Goal: Task Accomplishment & Management: Use online tool/utility

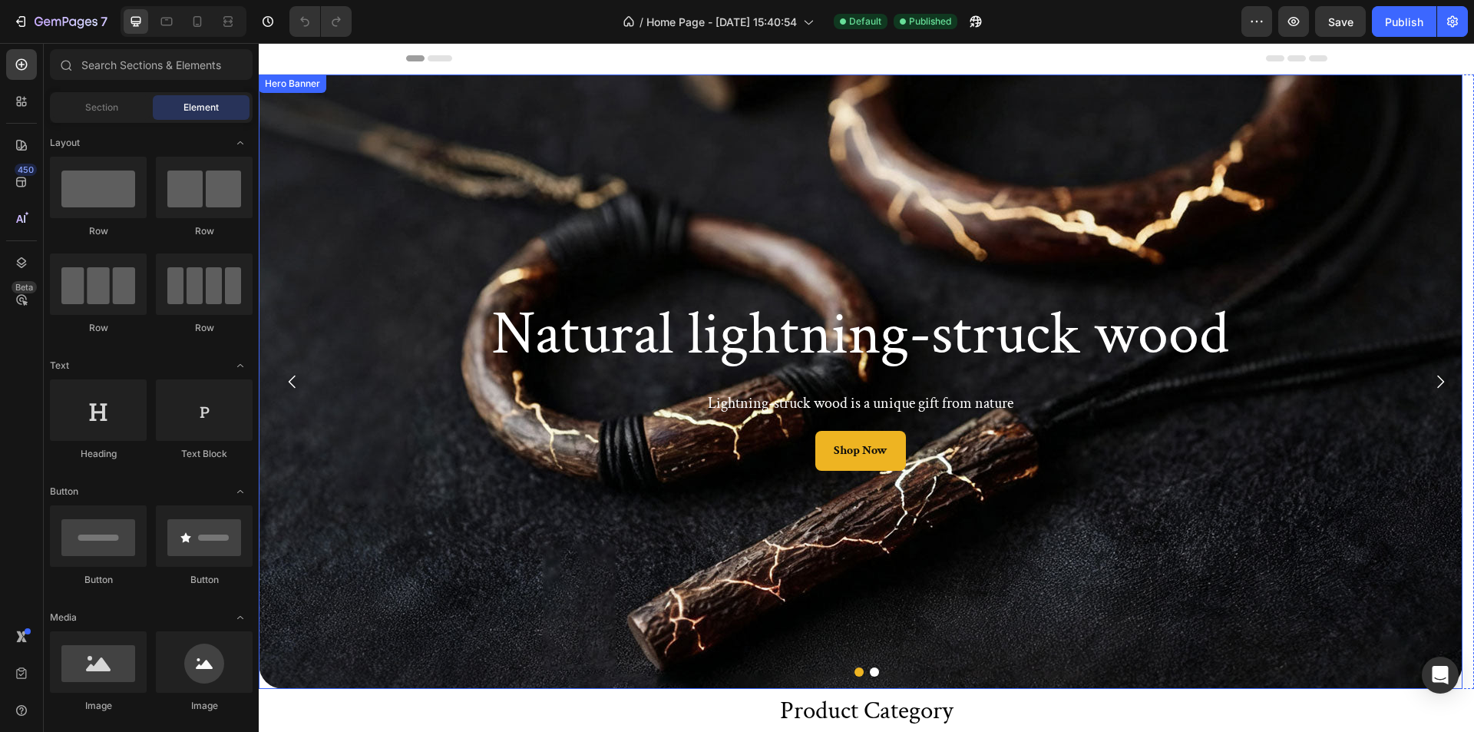
click at [418, 546] on div "Background Image" at bounding box center [861, 381] width 1204 height 614
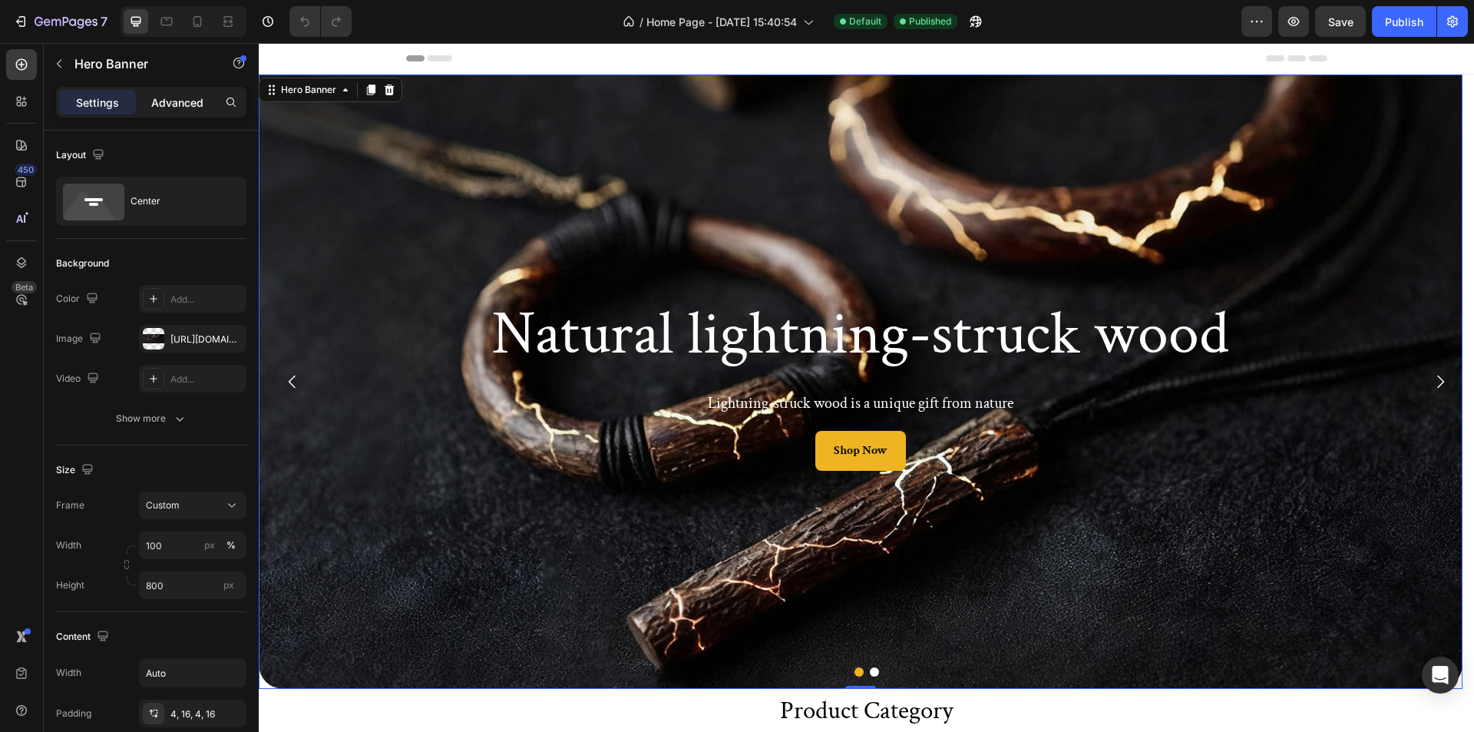
click at [159, 104] on p "Advanced" at bounding box center [177, 102] width 52 height 16
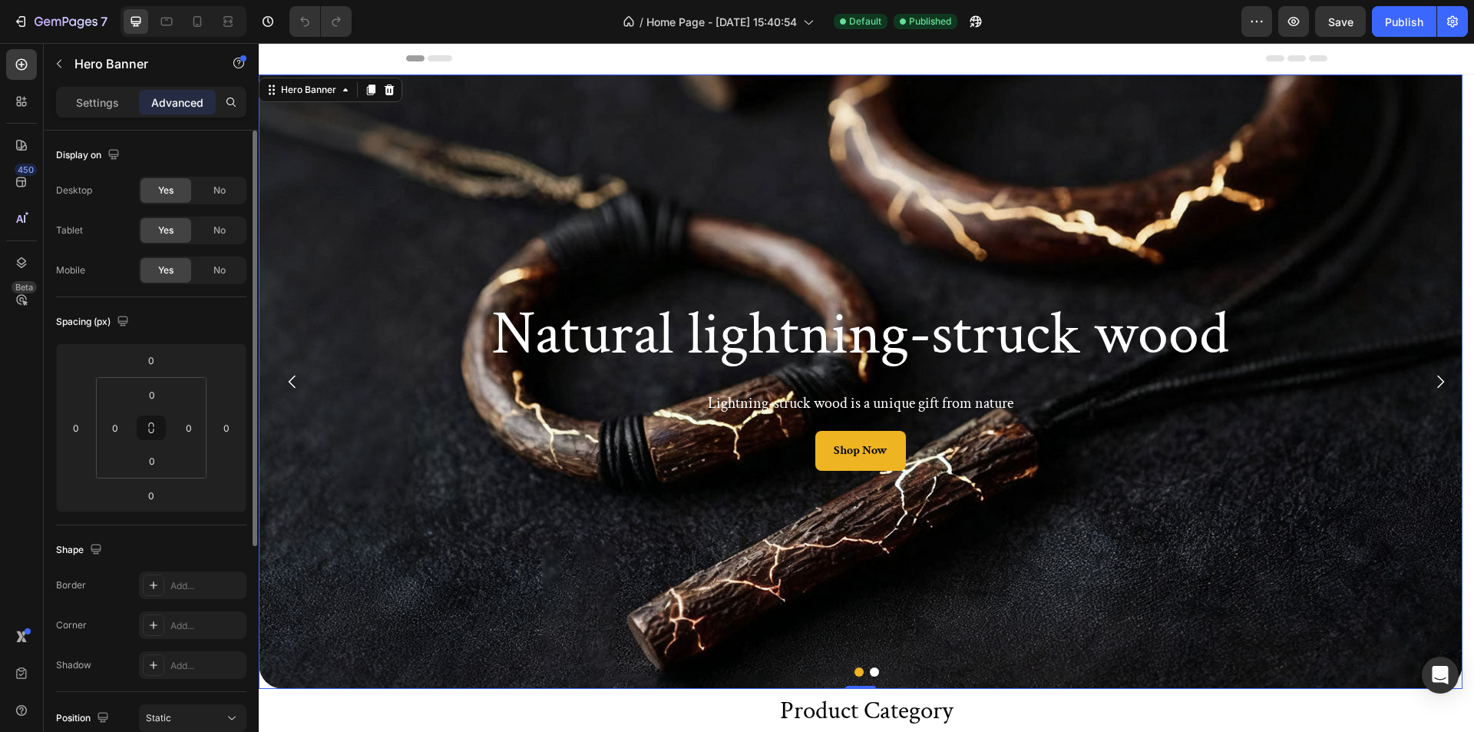
click at [121, 122] on div "Settings Advanced" at bounding box center [151, 109] width 215 height 44
click at [117, 116] on div "Settings Advanced" at bounding box center [151, 102] width 190 height 31
click at [266, 681] on div "Background Image" at bounding box center [861, 381] width 1204 height 614
click at [259, 688] on div "Background Image" at bounding box center [861, 381] width 1204 height 614
click at [262, 688] on div "Background Image" at bounding box center [861, 381] width 1204 height 614
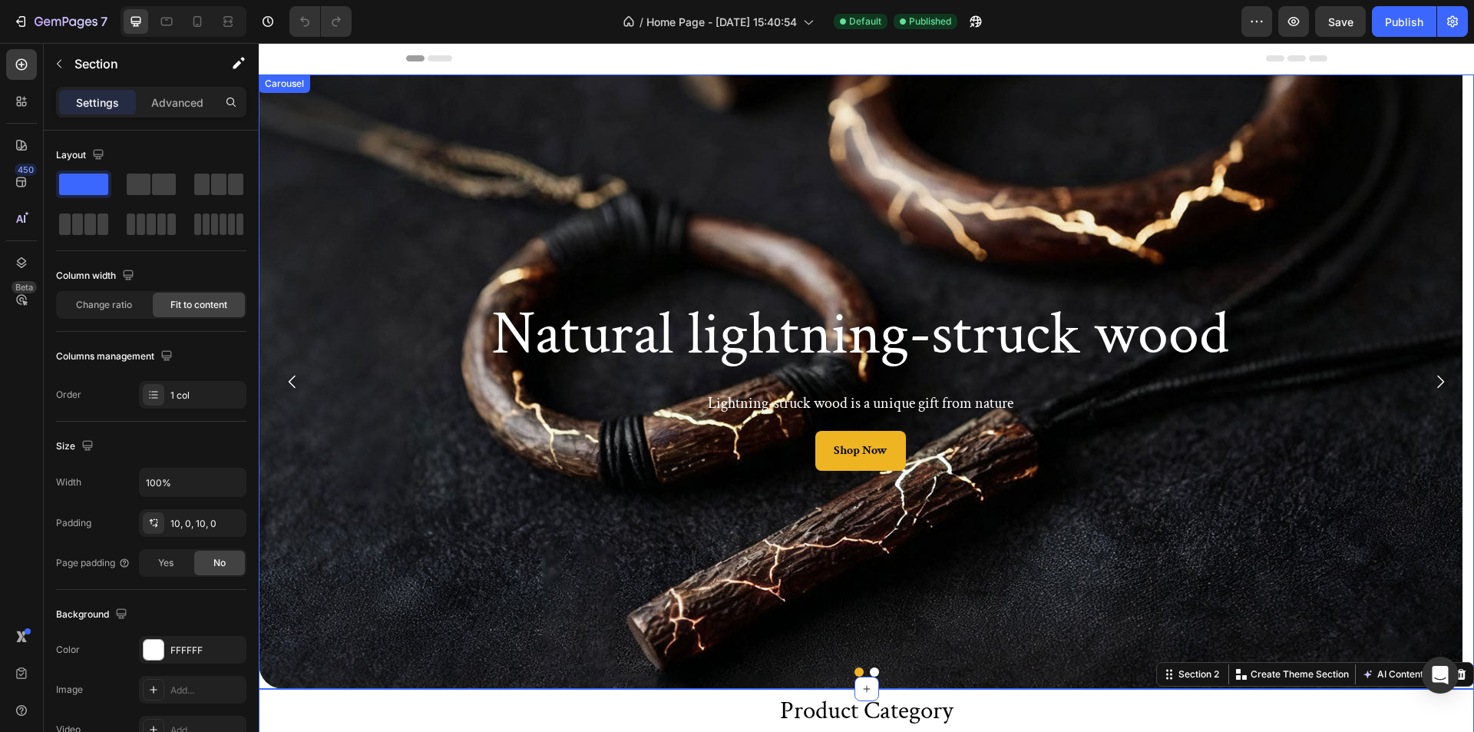
click at [385, 575] on div "Background Image" at bounding box center [861, 381] width 1204 height 614
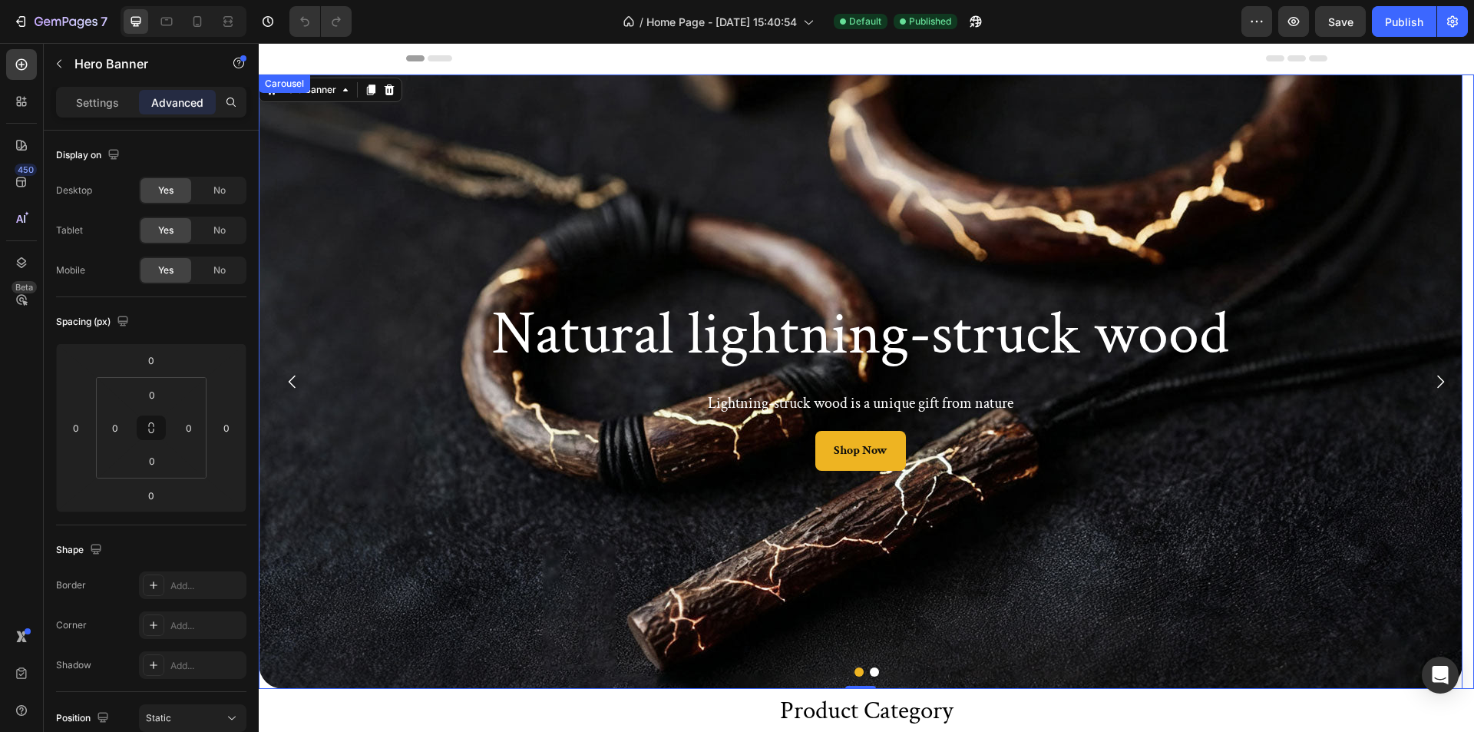
click at [870, 672] on button "Dot" at bounding box center [874, 671] width 9 height 9
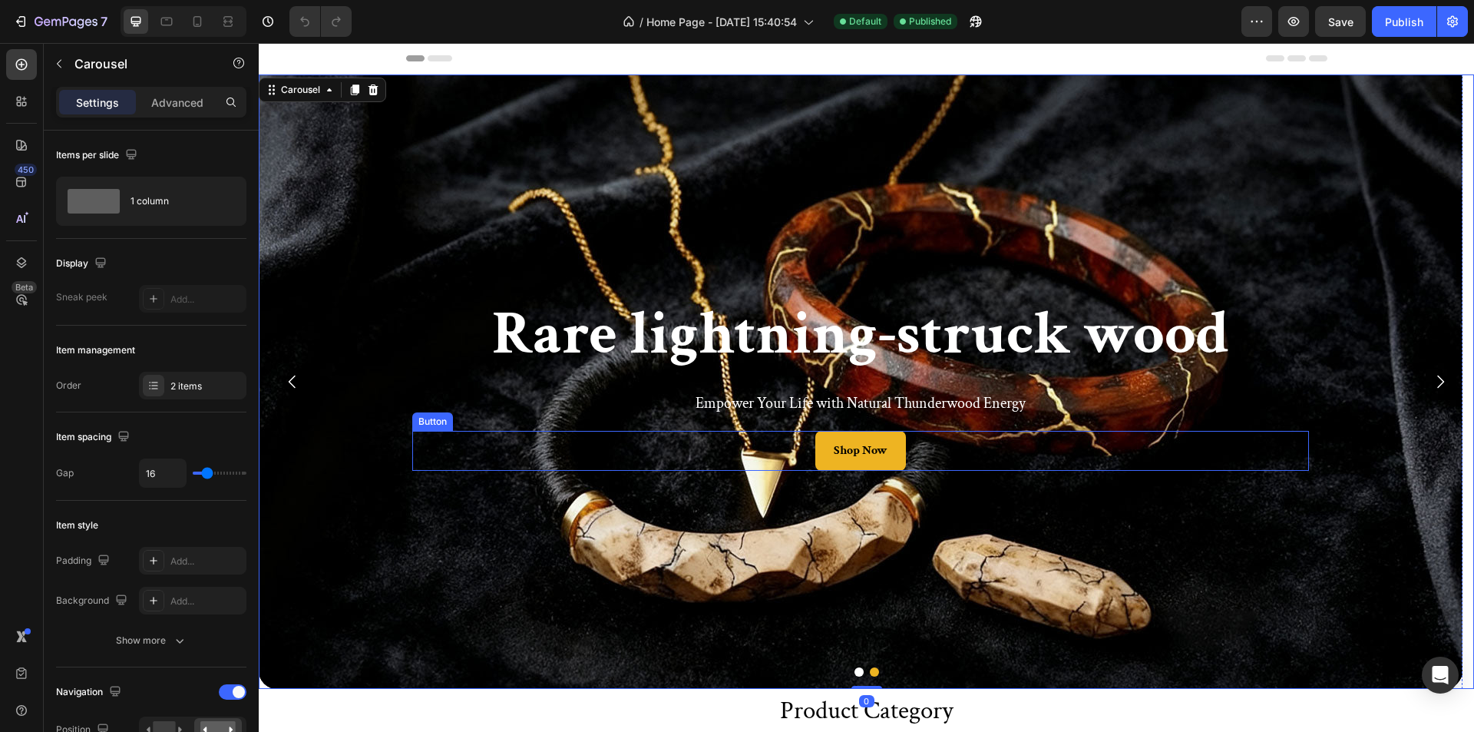
drag, startPoint x: 616, startPoint y: 433, endPoint x: 607, endPoint y: 440, distance: 10.9
click at [607, 440] on div "Shop Now Button" at bounding box center [860, 451] width 897 height 41
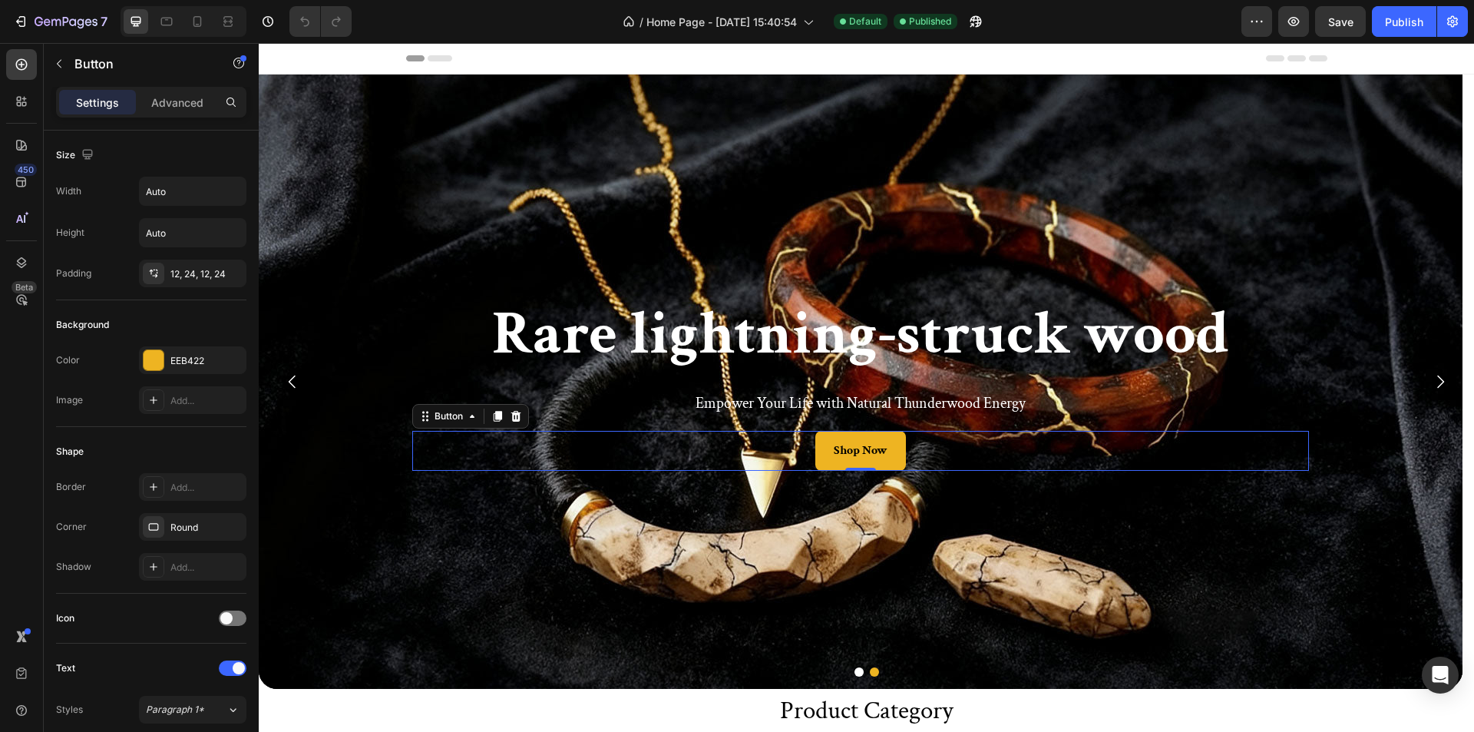
click at [433, 197] on div "Background Image" at bounding box center [861, 381] width 1204 height 614
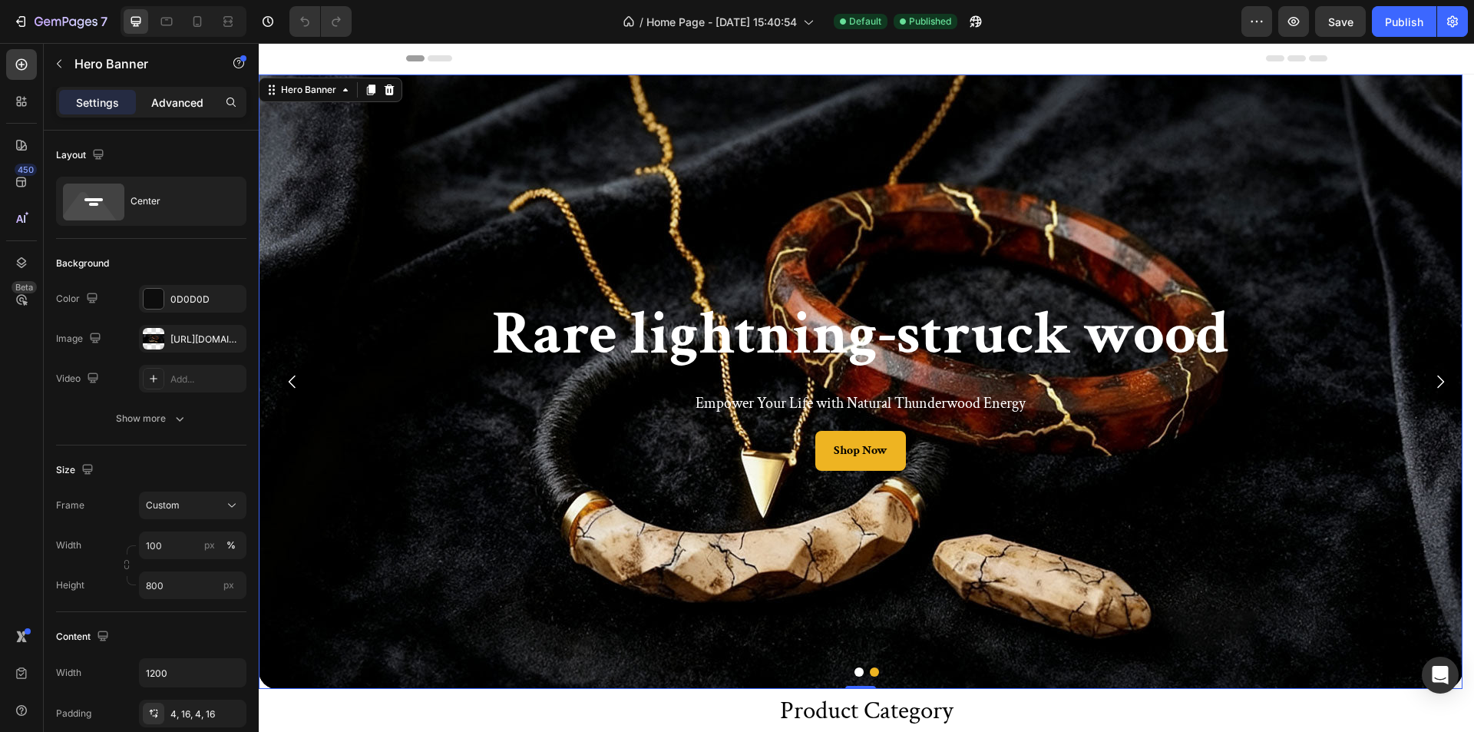
click at [196, 109] on p "Advanced" at bounding box center [177, 102] width 52 height 16
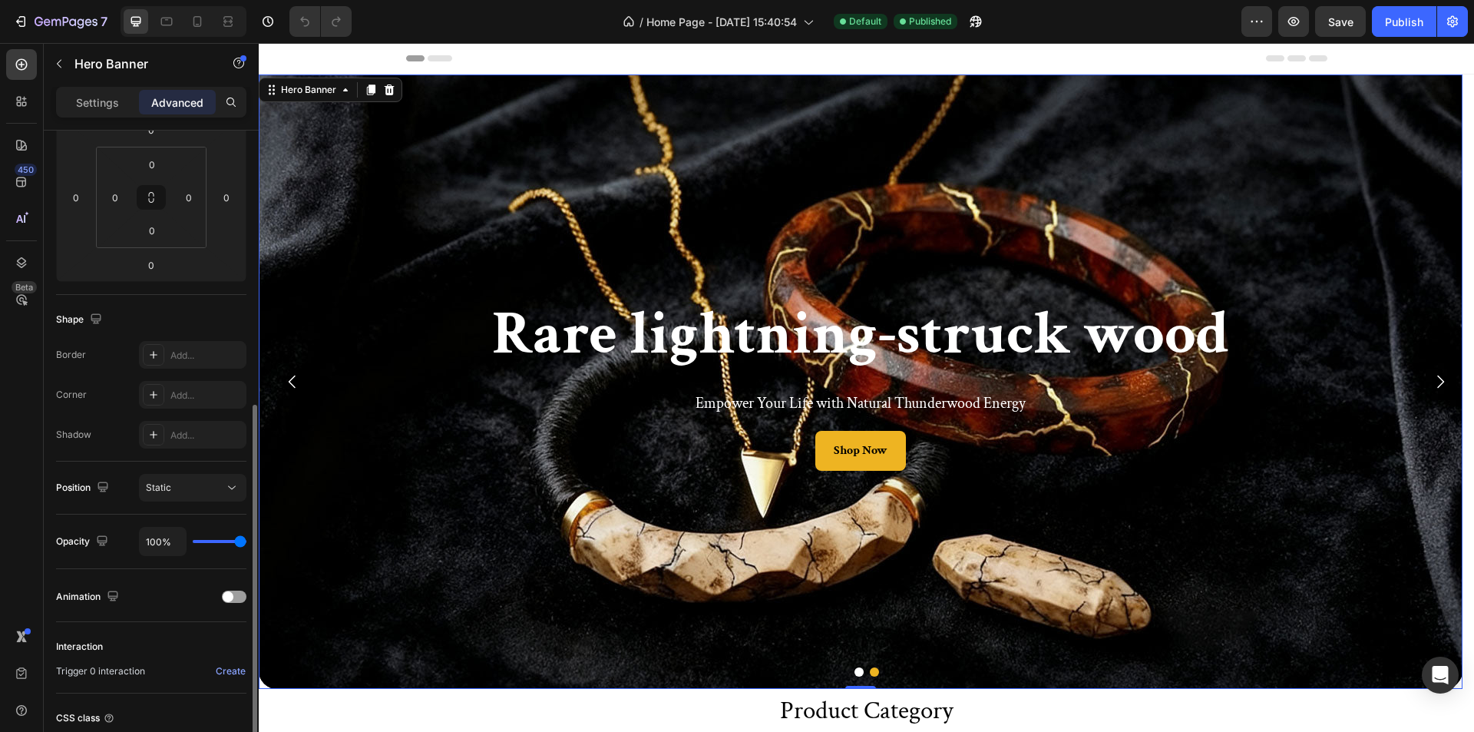
scroll to position [307, 0]
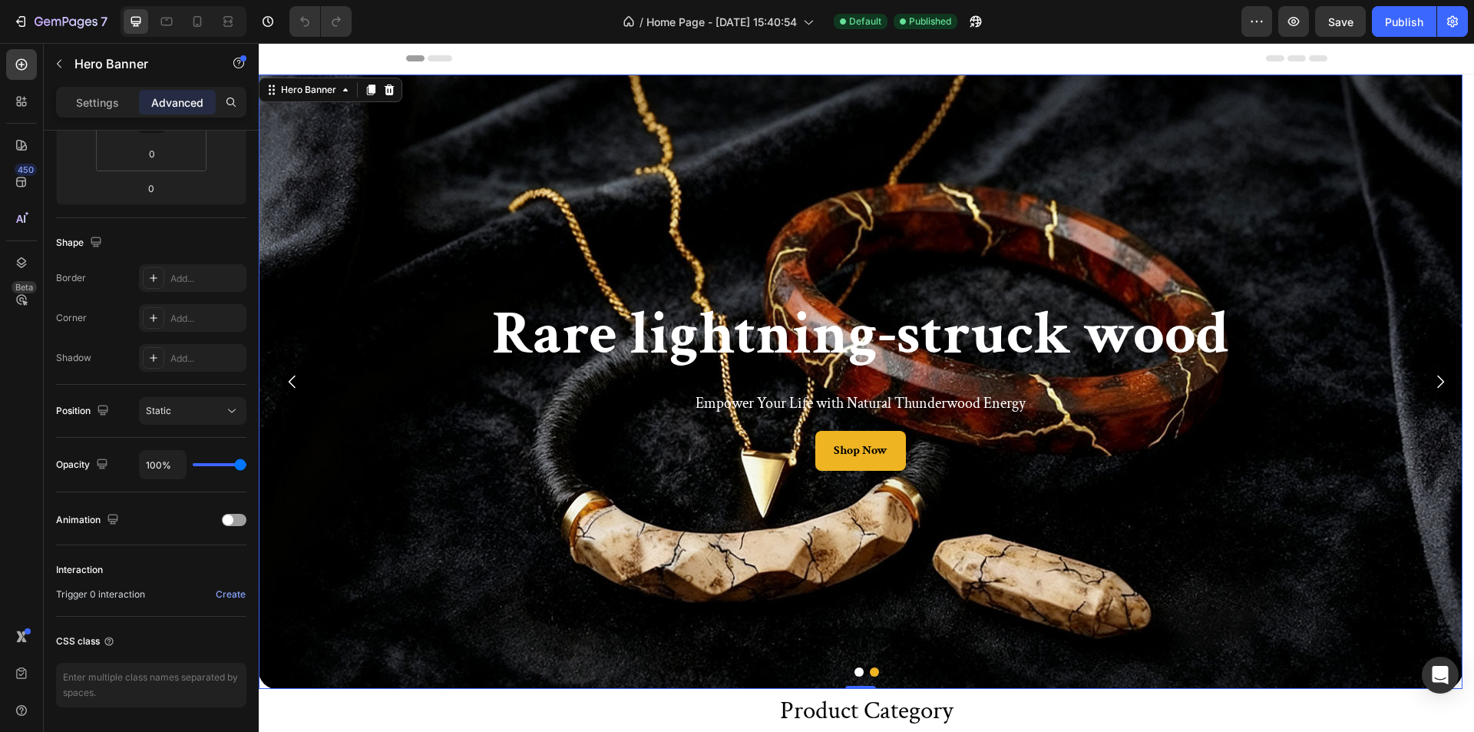
click at [266, 686] on div "Background Image" at bounding box center [861, 381] width 1204 height 614
click at [265, 686] on div "Background Image" at bounding box center [861, 381] width 1204 height 614
click at [264, 687] on div "Background Image" at bounding box center [861, 381] width 1204 height 614
click at [263, 687] on div "Background Image" at bounding box center [861, 381] width 1204 height 614
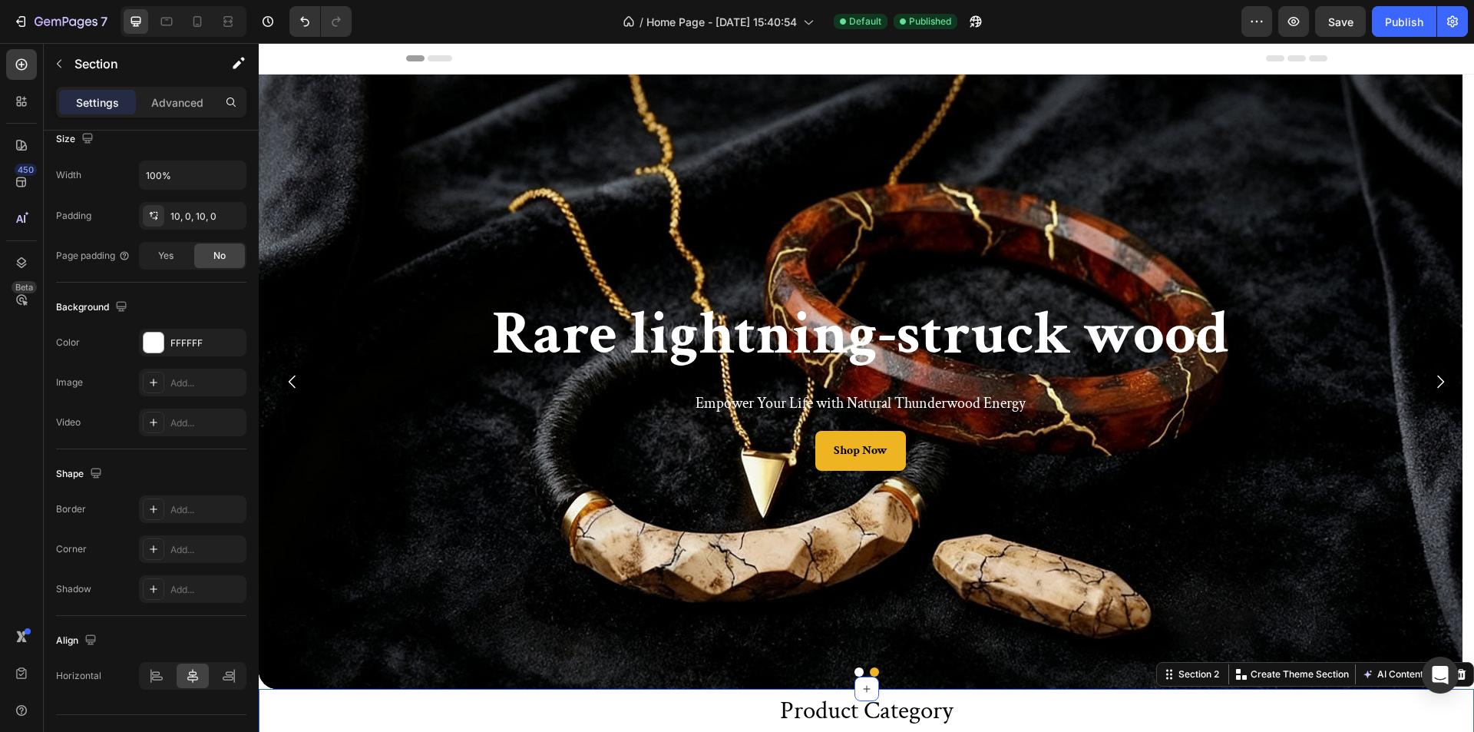
scroll to position [0, 0]
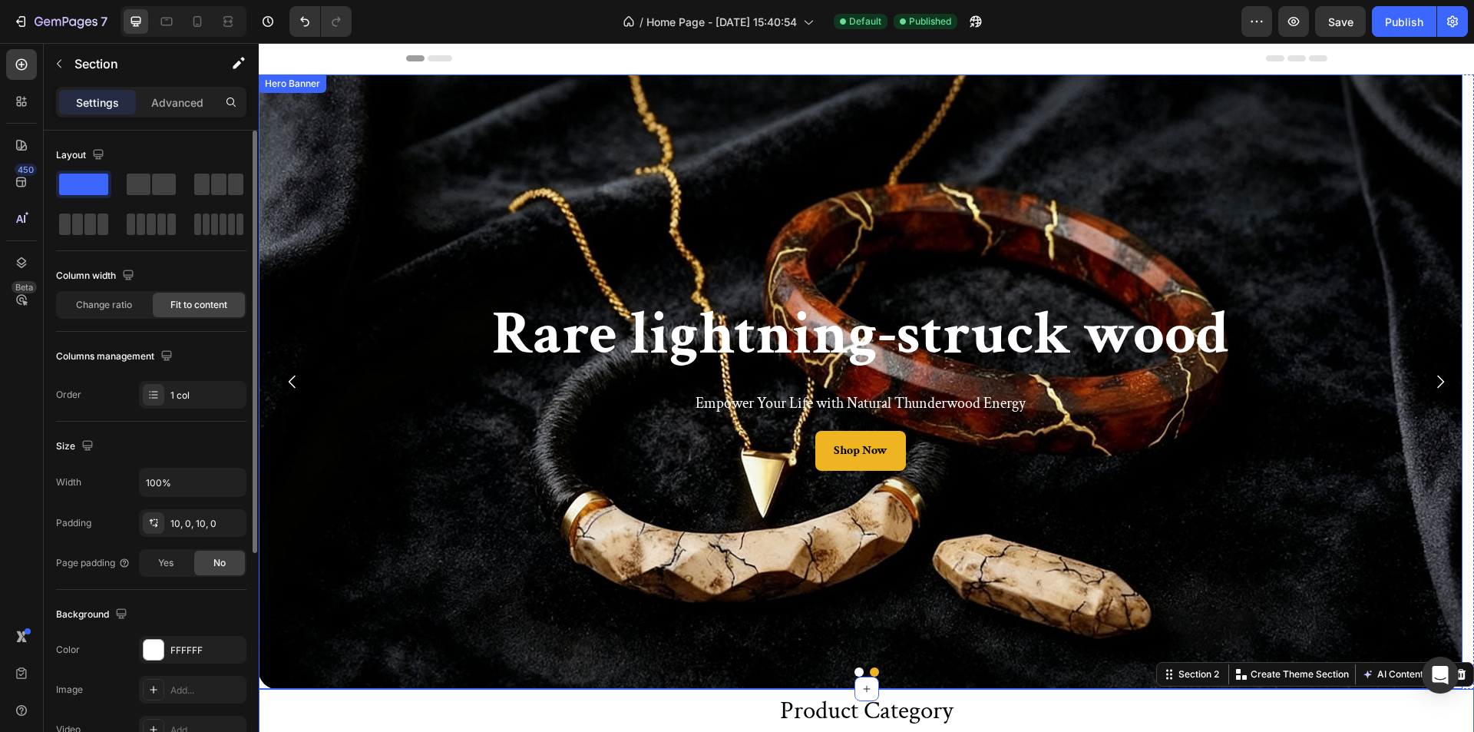
click at [262, 686] on div "Background Image" at bounding box center [861, 381] width 1204 height 614
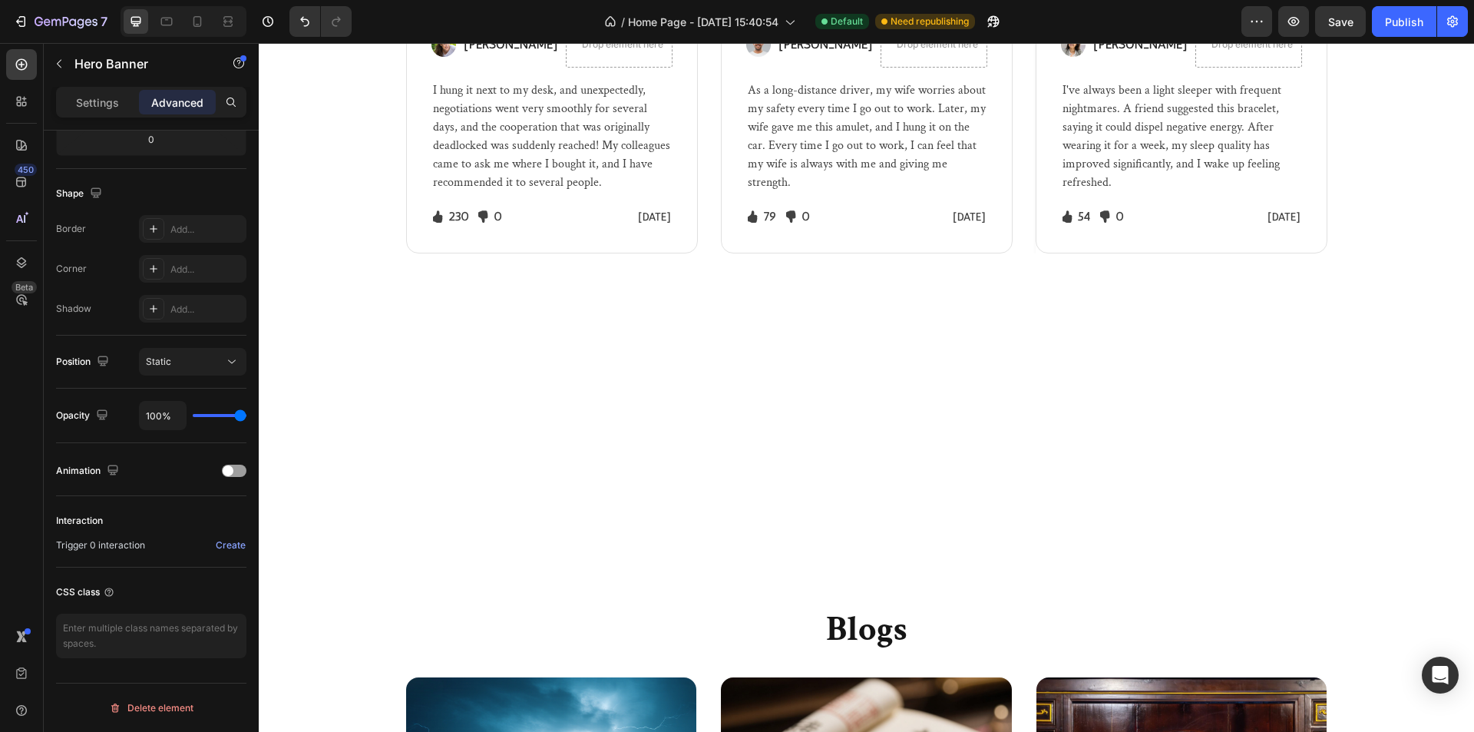
scroll to position [3158, 0]
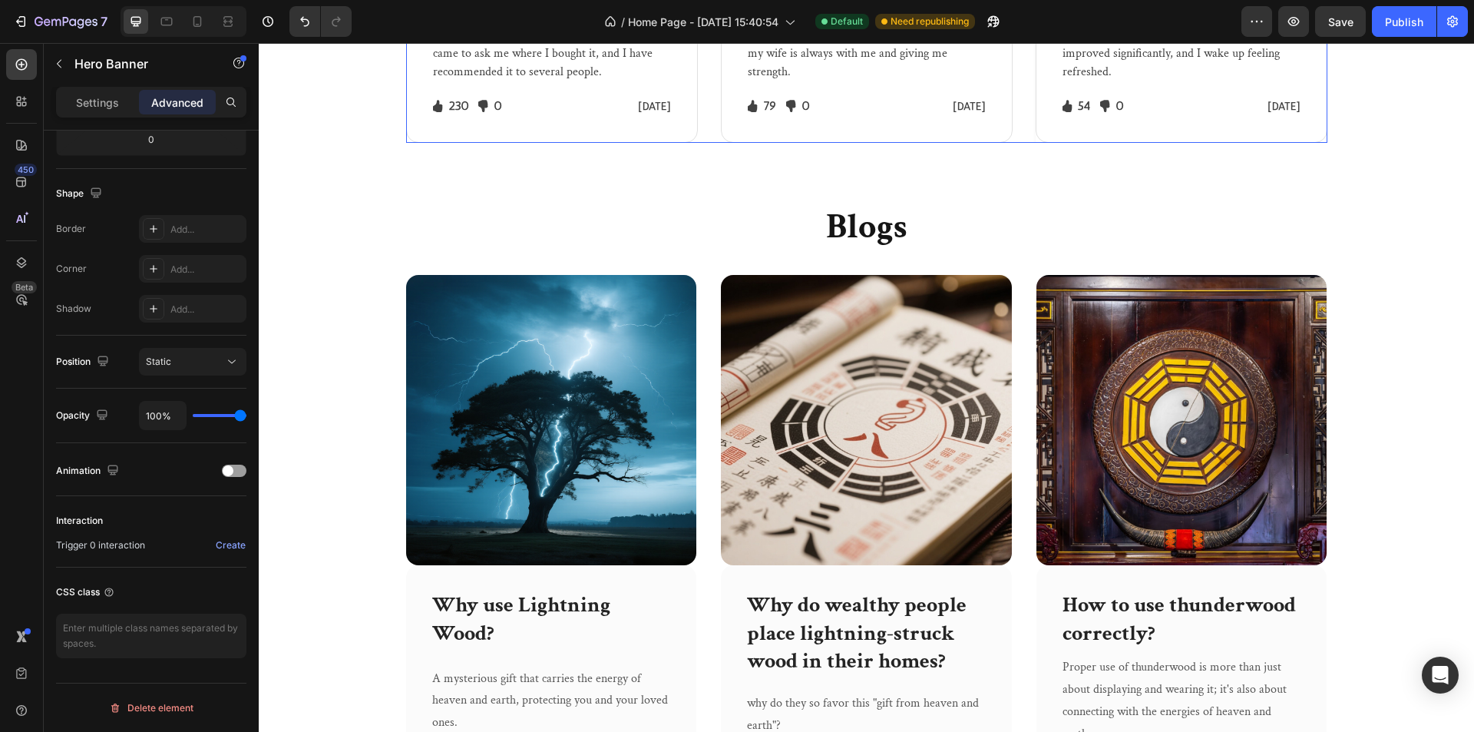
click at [692, 143] on div "Image Icon Icon Icon Icon Icon Icon List Hoz Row Row Image [PERSON_NAME] Text b…" at bounding box center [866, 14] width 921 height 257
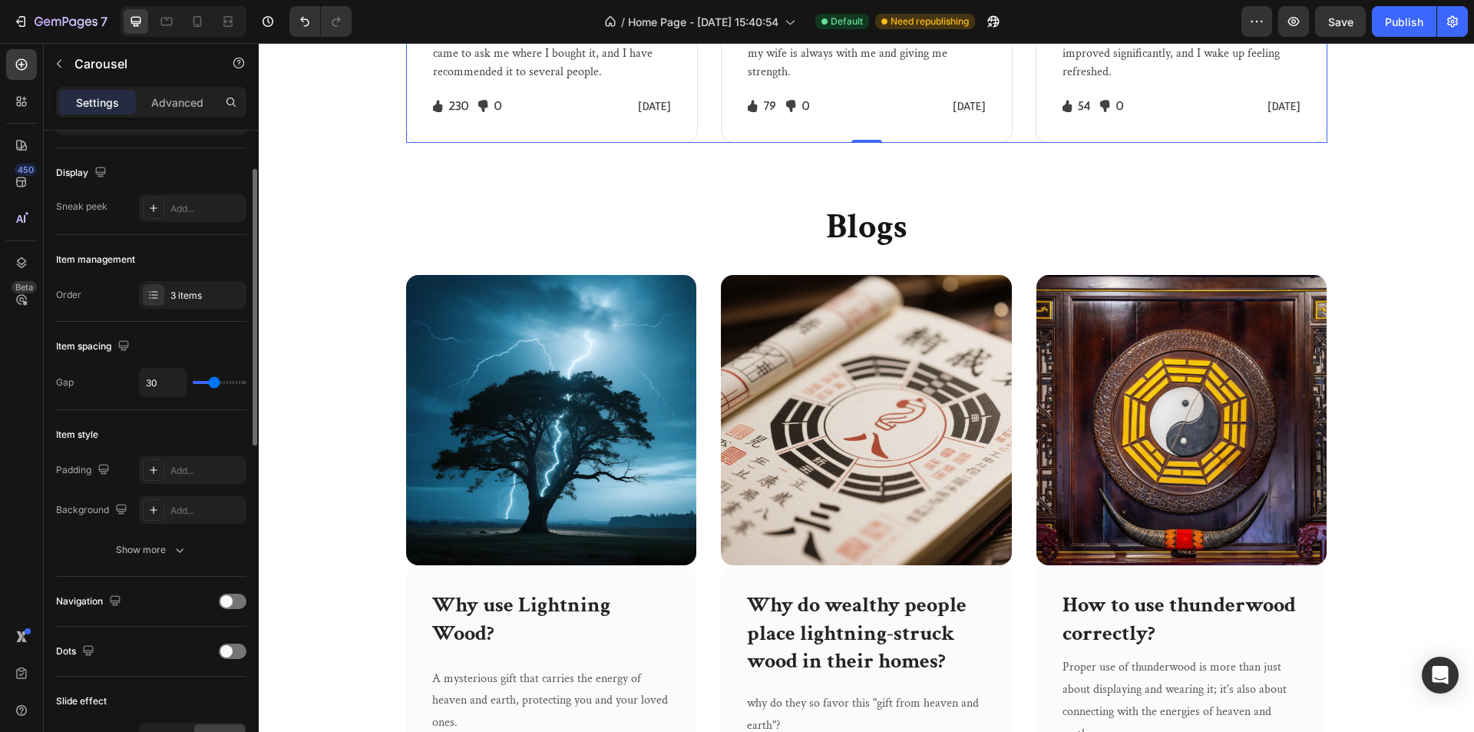
scroll to position [0, 0]
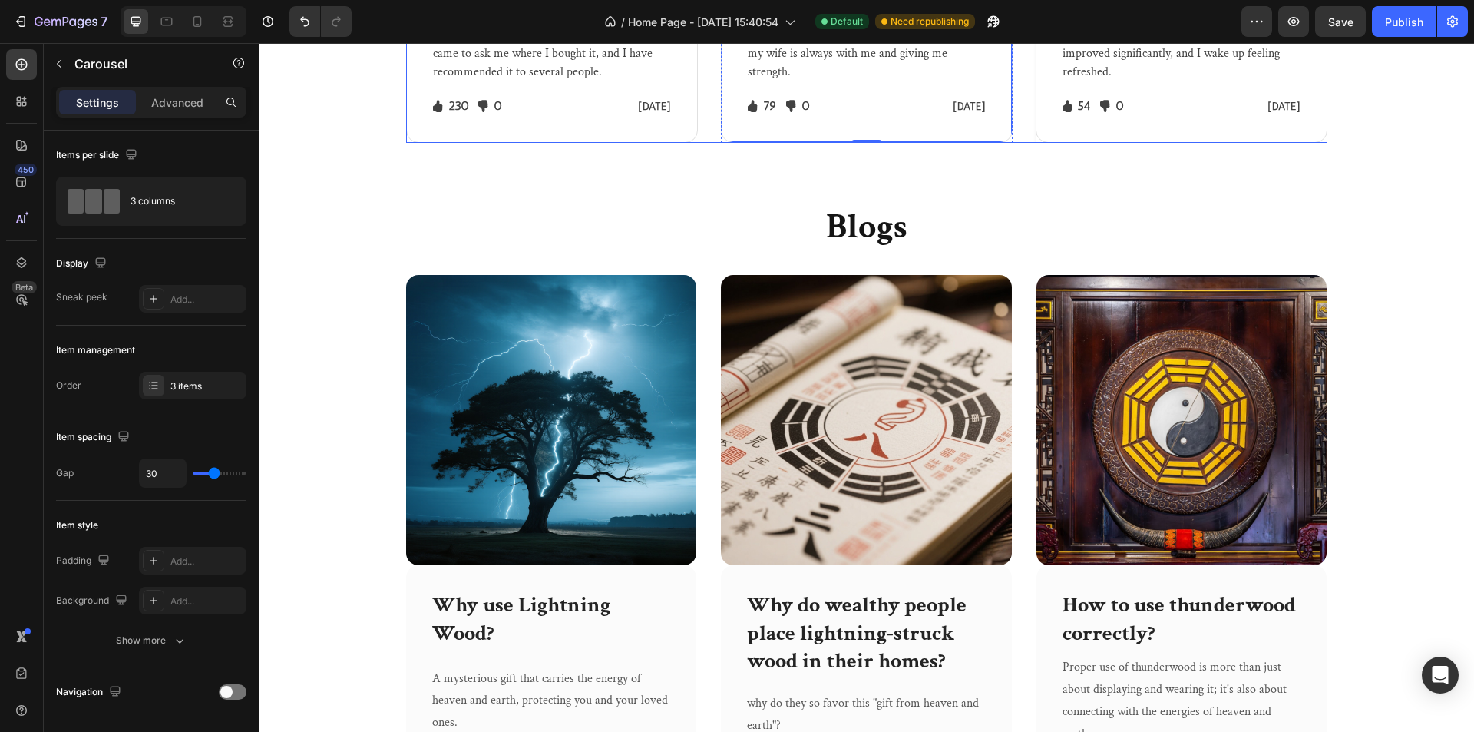
click at [734, 143] on div "Image [PERSON_NAME] Text block Drop element here Row As a long-distance driver,…" at bounding box center [867, 14] width 292 height 257
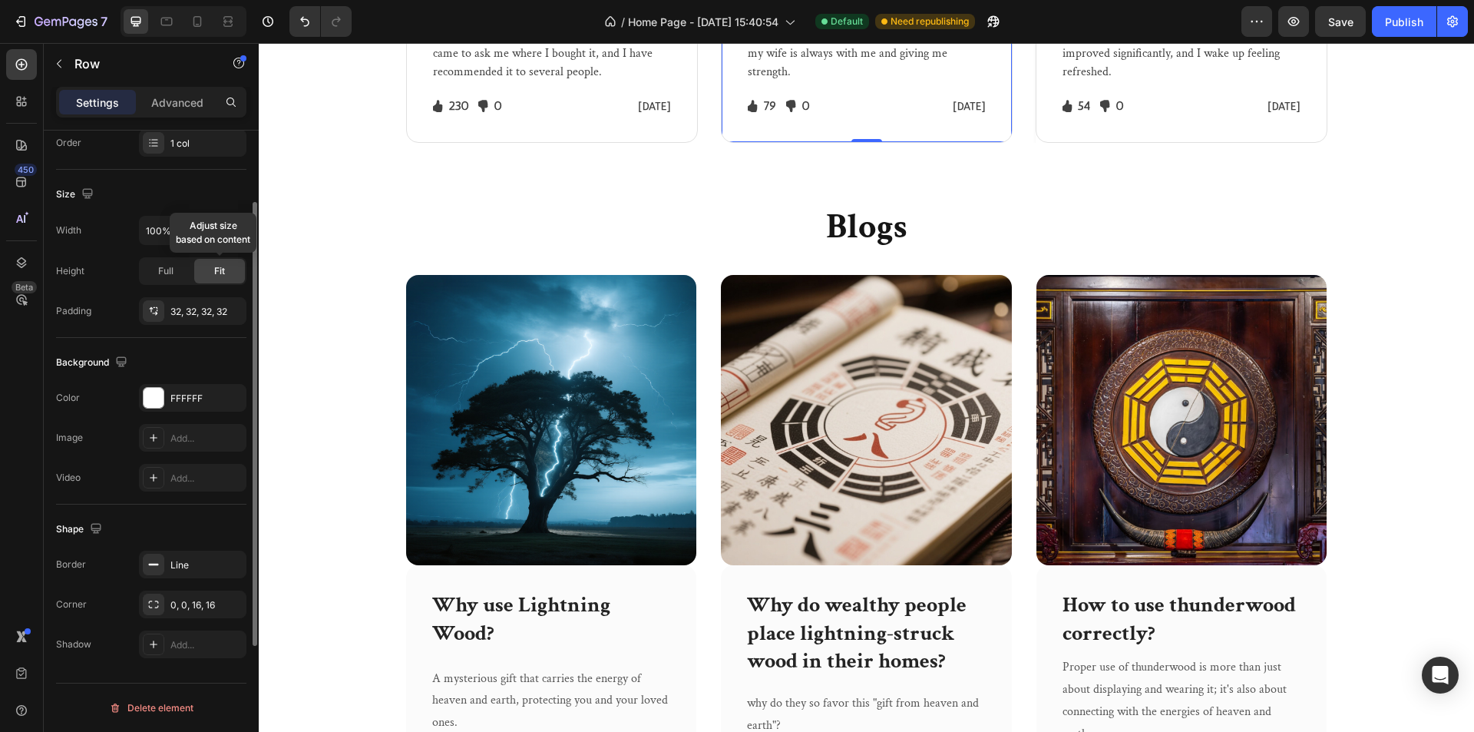
scroll to position [215, 0]
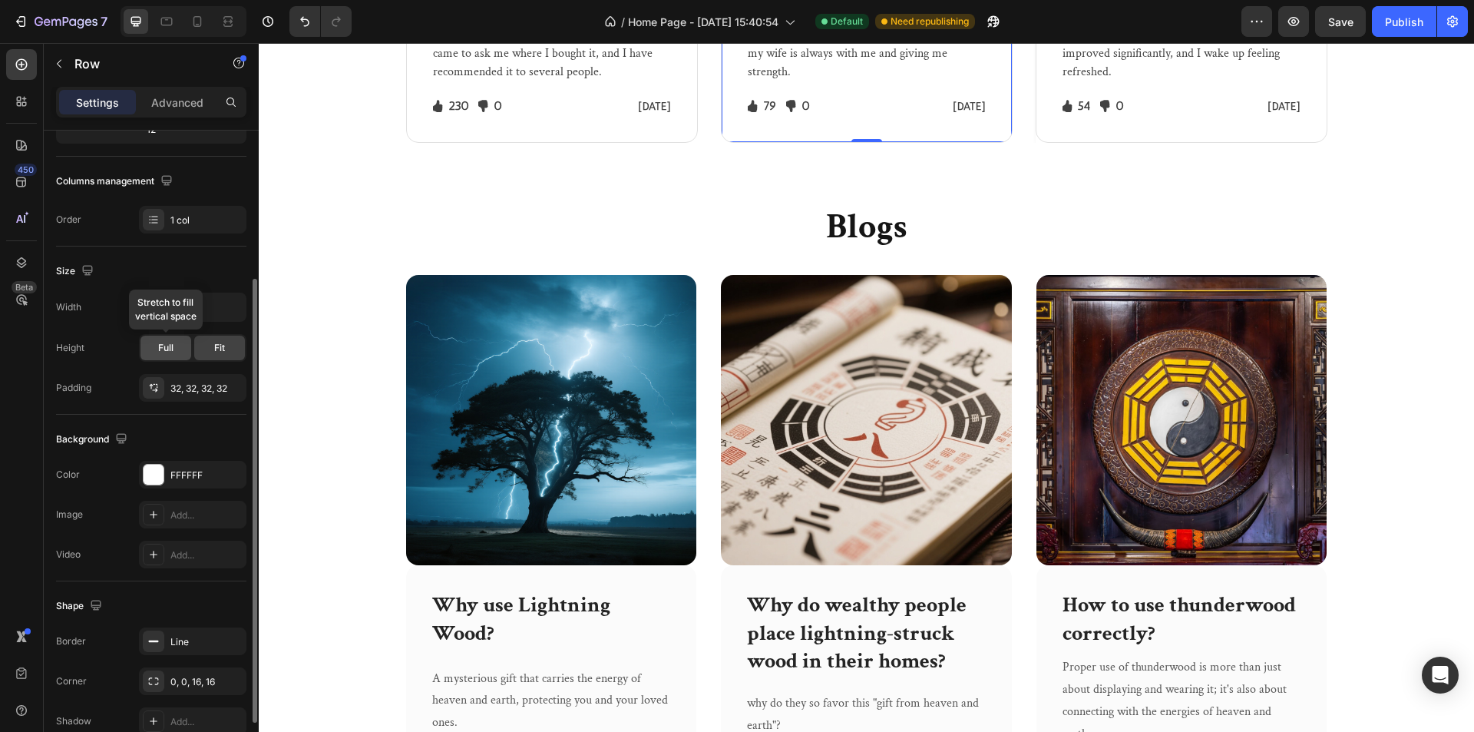
click at [153, 338] on div "Full" at bounding box center [165, 347] width 51 height 25
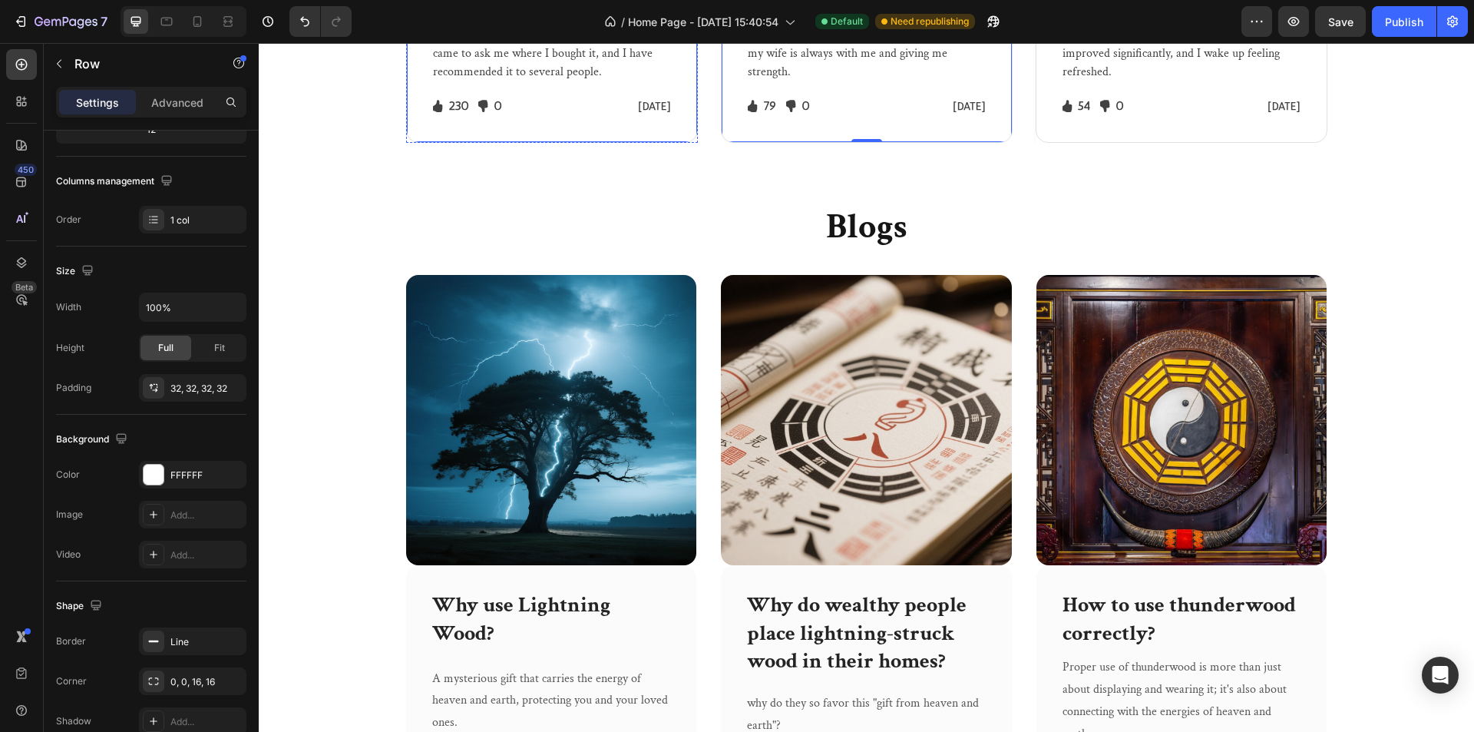
click at [550, 143] on div "Image [PERSON_NAME] Text block Drop element here Row I hung it next to my desk,…" at bounding box center [552, 14] width 292 height 257
click at [161, 351] on span "Full" at bounding box center [165, 348] width 15 height 14
click at [1052, 143] on div "Image [PERSON_NAME] Text block Drop element here Row I've always been a light s…" at bounding box center [1182, 14] width 292 height 257
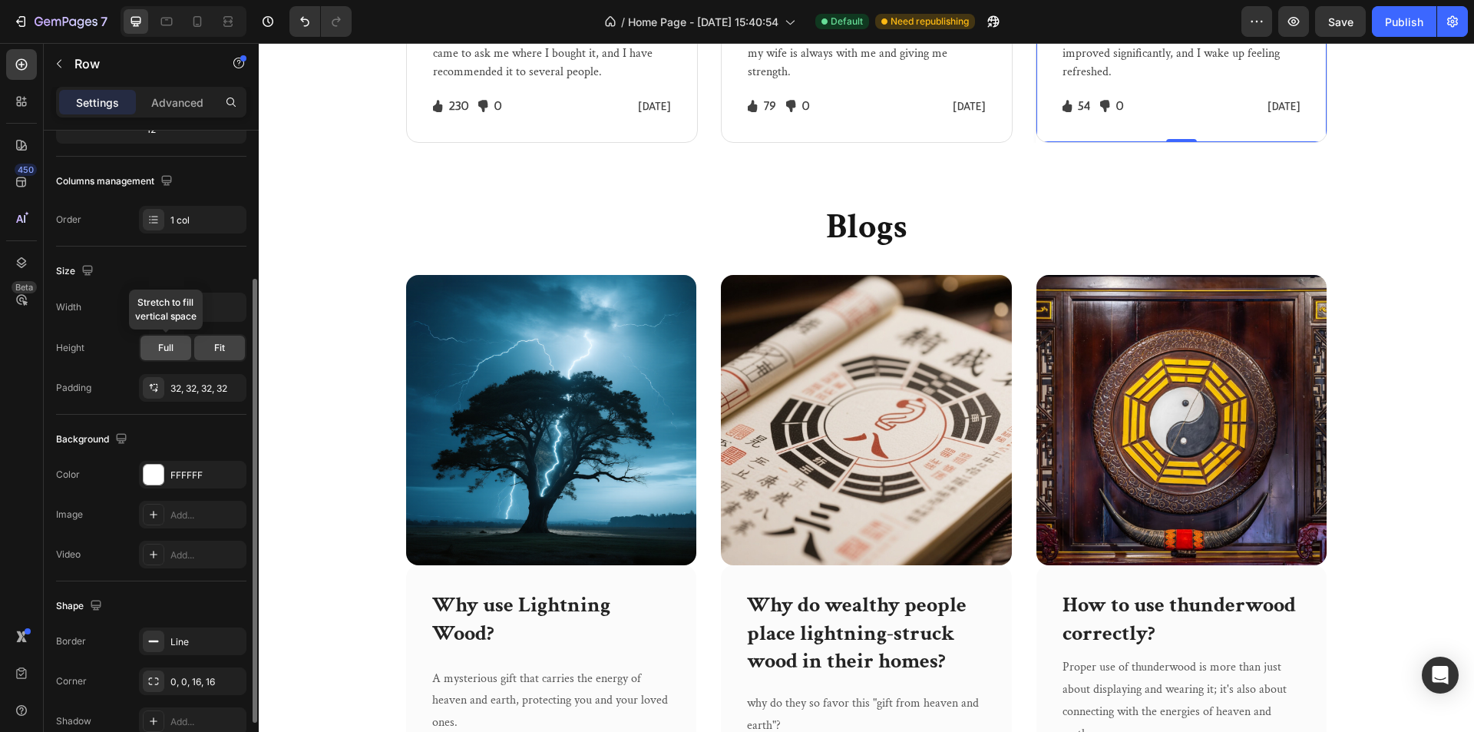
click at [155, 357] on div "Full" at bounding box center [165, 347] width 51 height 25
click at [1391, 24] on div "Publish" at bounding box center [1404, 22] width 38 height 16
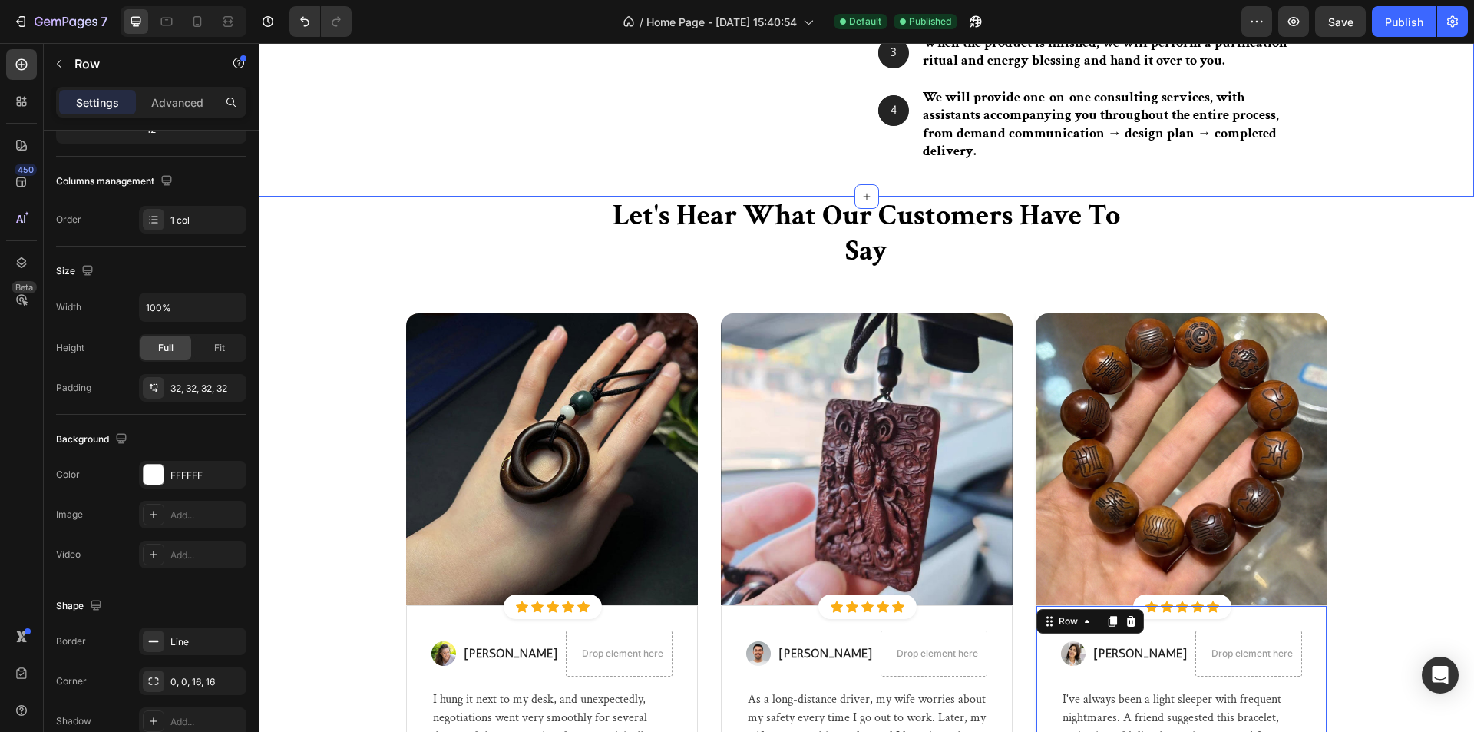
scroll to position [2727, 0]
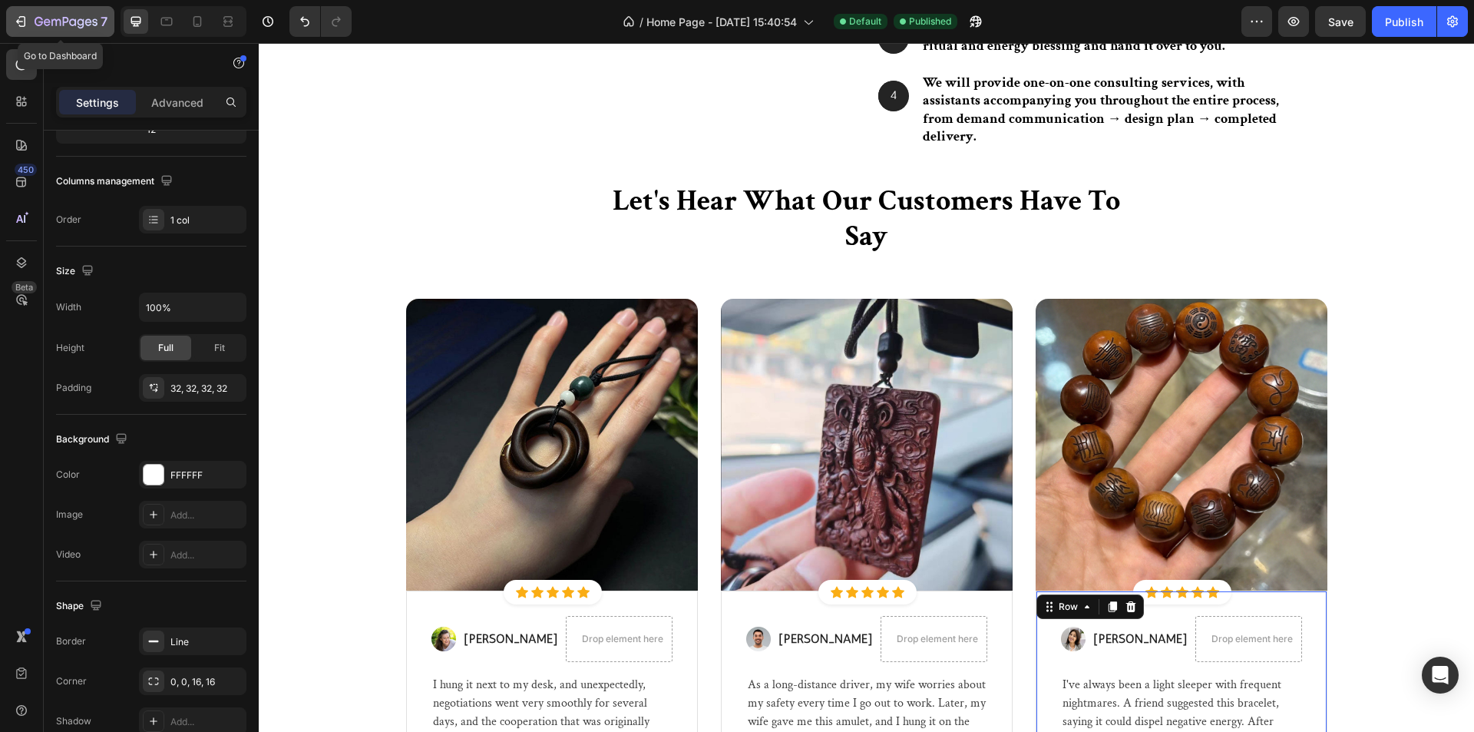
click at [28, 15] on div "7" at bounding box center [60, 21] width 94 height 18
